Goal: Information Seeking & Learning: Learn about a topic

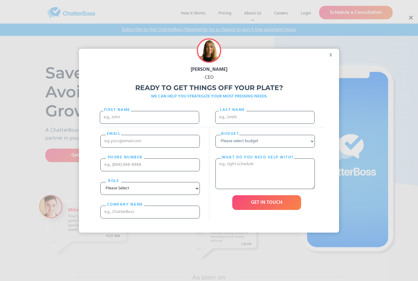
click at [226, 15] on div "[PERSON_NAME] CEO Ready to get things off your plate? WE CAN HELP YOU STRATEGIZ…" at bounding box center [209, 140] width 418 height 281
click at [332, 58] on div "x" at bounding box center [332, 53] width 14 height 9
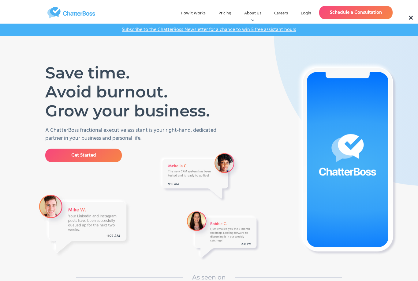
click at [222, 13] on link "Pricing" at bounding box center [225, 13] width 23 height 11
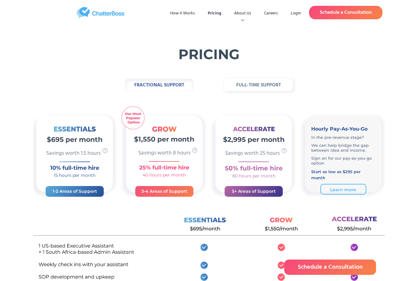
click at [293, 14] on link "Login" at bounding box center [296, 13] width 20 height 11
click at [177, 14] on link "How it Works" at bounding box center [182, 13] width 35 height 11
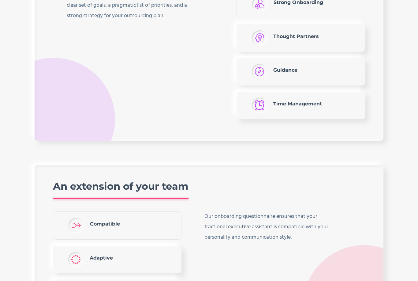
scroll to position [1503, 0]
